Goal: Information Seeking & Learning: Learn about a topic

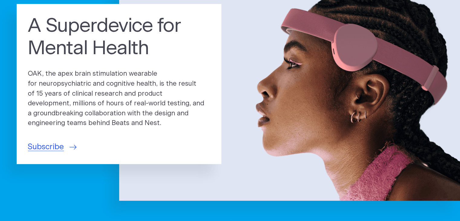
scroll to position [121, 0]
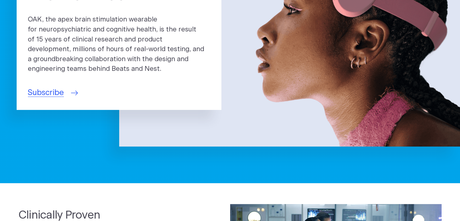
click at [53, 95] on span "Subscribe" at bounding box center [46, 92] width 36 height 11
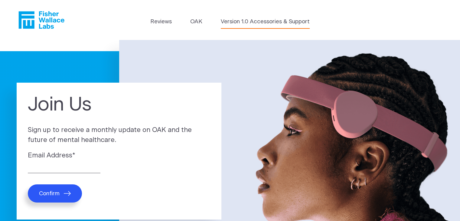
click at [267, 21] on link "Version 1.0 Accessories & Support" at bounding box center [265, 22] width 89 height 8
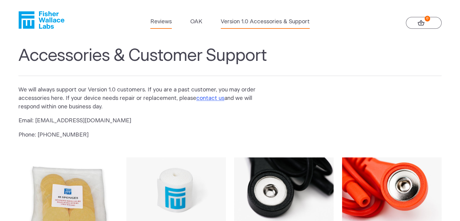
click at [156, 25] on link "Reviews" at bounding box center [160, 22] width 21 height 8
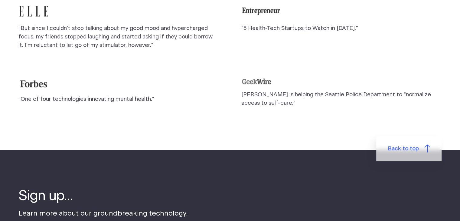
scroll to position [574, 0]
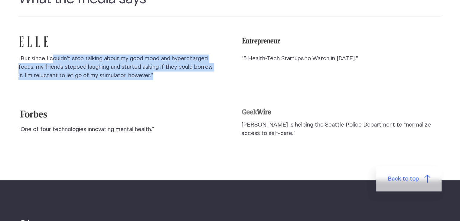
drag, startPoint x: 51, startPoint y: 52, endPoint x: 178, endPoint y: 66, distance: 127.0
click at [178, 66] on p ""But since I couldn't stop talking about my good mood and hypercharged focus, m…" at bounding box center [118, 66] width 200 height 25
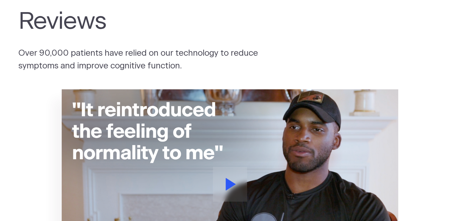
scroll to position [0, 0]
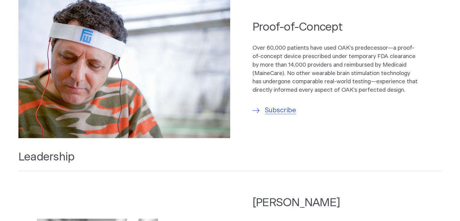
scroll to position [423, 0]
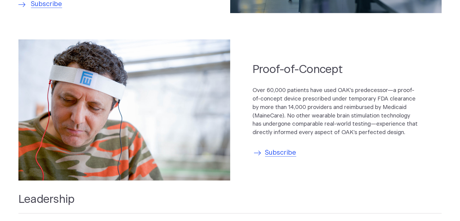
click at [281, 151] on span "Subscribe" at bounding box center [280, 153] width 31 height 10
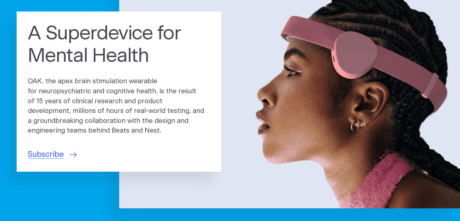
scroll to position [0, 0]
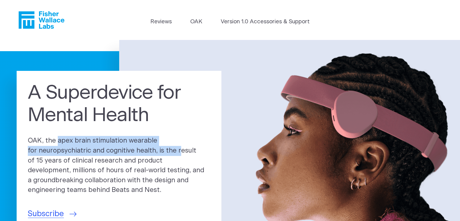
drag, startPoint x: 26, startPoint y: 139, endPoint x: 153, endPoint y: 147, distance: 126.5
click at [153, 147] on div "A Superdevice for Mental Health OAK, the apex brain stimulation wearable for ne…" at bounding box center [119, 151] width 205 height 160
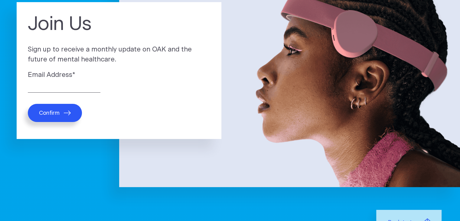
scroll to position [121, 0]
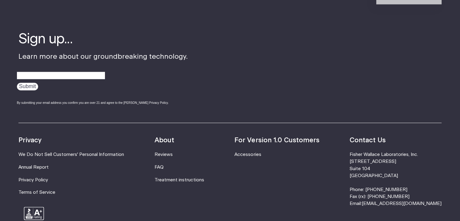
scroll to position [1075, 0]
